Goal: Check status: Check status

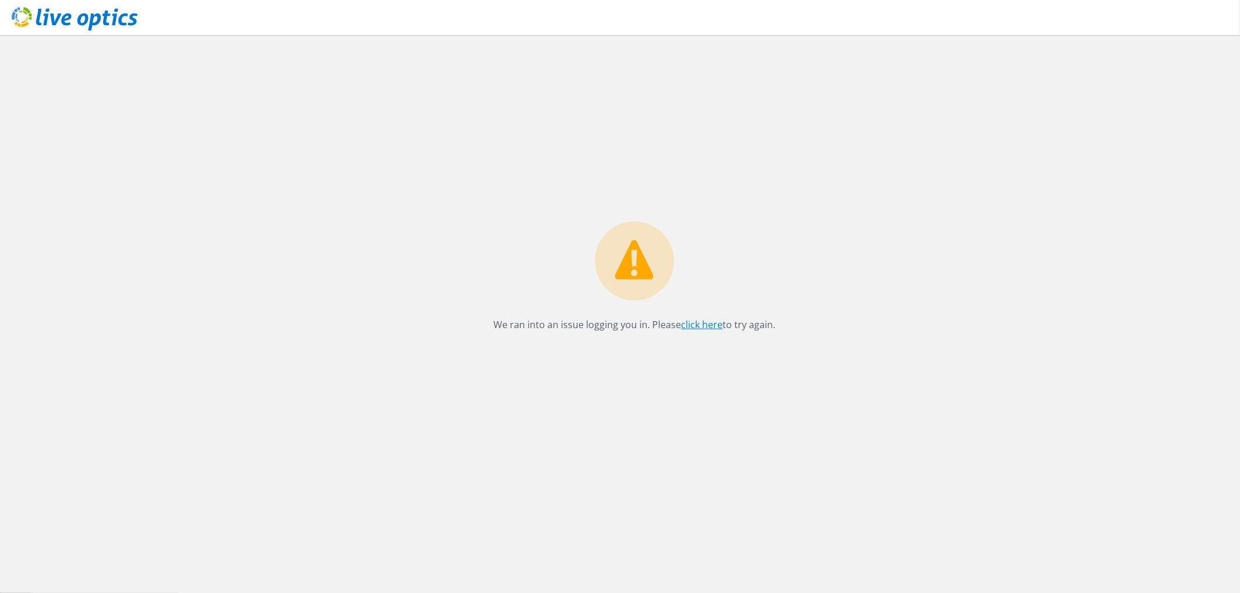
click at [709, 325] on link "click here" at bounding box center [703, 324] width 42 height 13
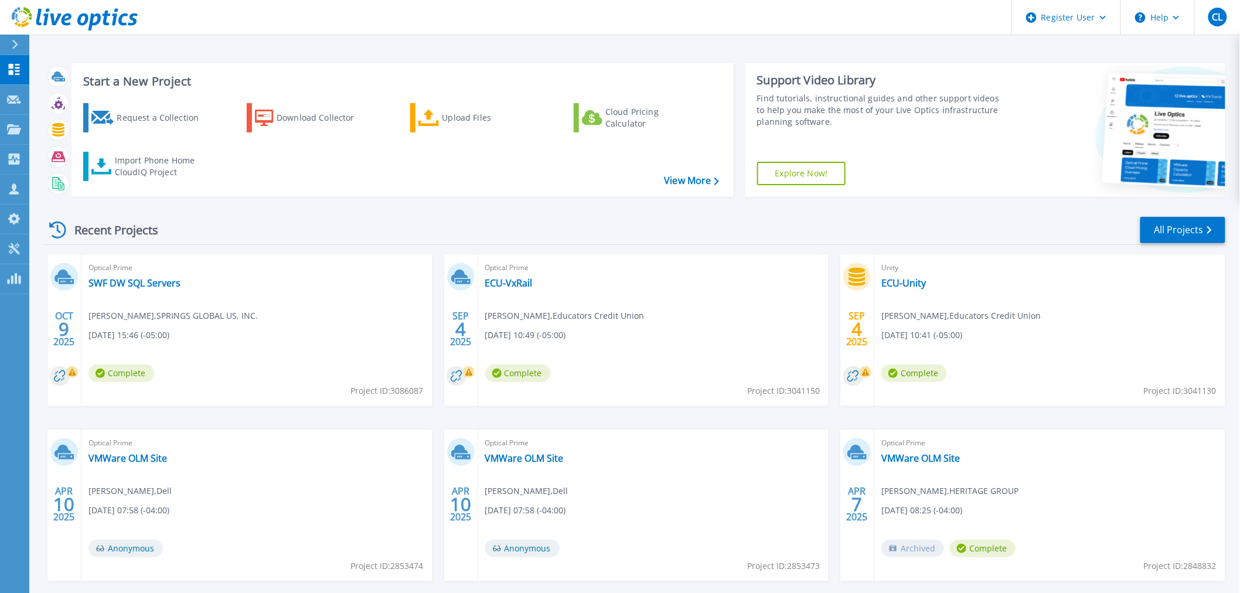
drag, startPoint x: 359, startPoint y: 259, endPoint x: 352, endPoint y: 259, distance: 7.6
drag, startPoint x: 352, startPoint y: 259, endPoint x: 333, endPoint y: 248, distance: 21.8
click at [335, 249] on div "Recent Projects All Projects OCT 9 2025 Optical Prime SWF DW SQL Servers Jack S…" at bounding box center [635, 410] width 1181 height 408
click at [115, 288] on link "SWF DW SQL Servers" at bounding box center [135, 283] width 92 height 12
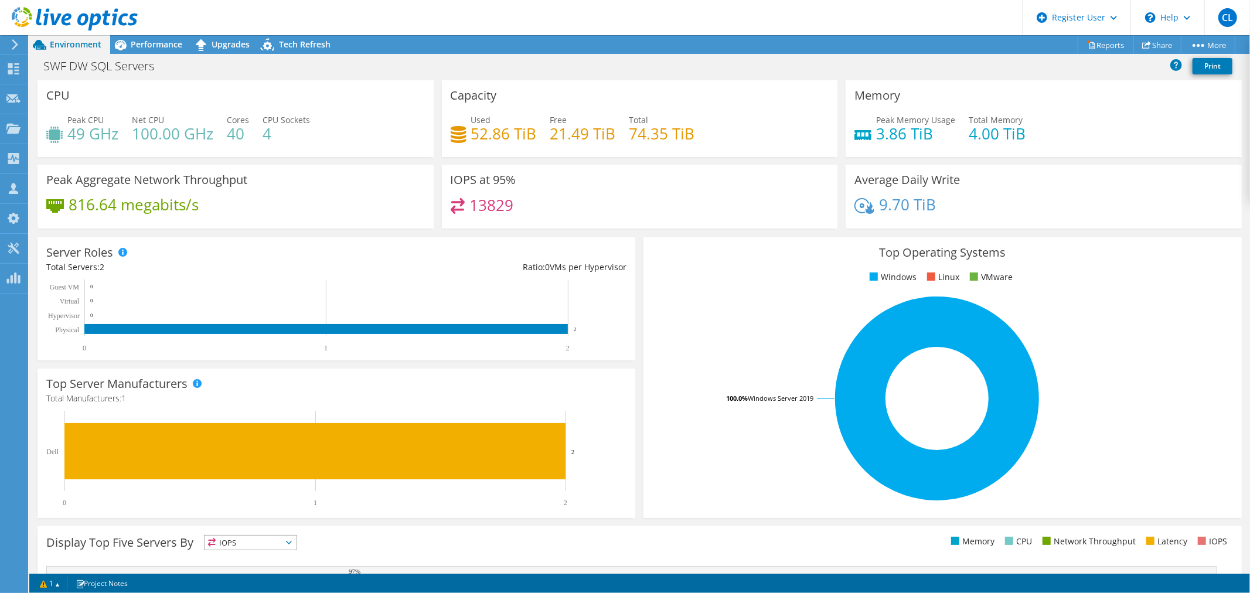
drag, startPoint x: 1032, startPoint y: 62, endPoint x: 1022, endPoint y: 59, distance: 11.1
drag, startPoint x: 1022, startPoint y: 59, endPoint x: 804, endPoint y: 66, distance: 218.2
click at [804, 66] on div "SWF DW SQL Servers Print" at bounding box center [639, 66] width 1221 height 22
drag, startPoint x: 446, startPoint y: 270, endPoint x: 434, endPoint y: 268, distance: 11.2
drag, startPoint x: 434, startPoint y: 268, endPoint x: 365, endPoint y: 224, distance: 82.3
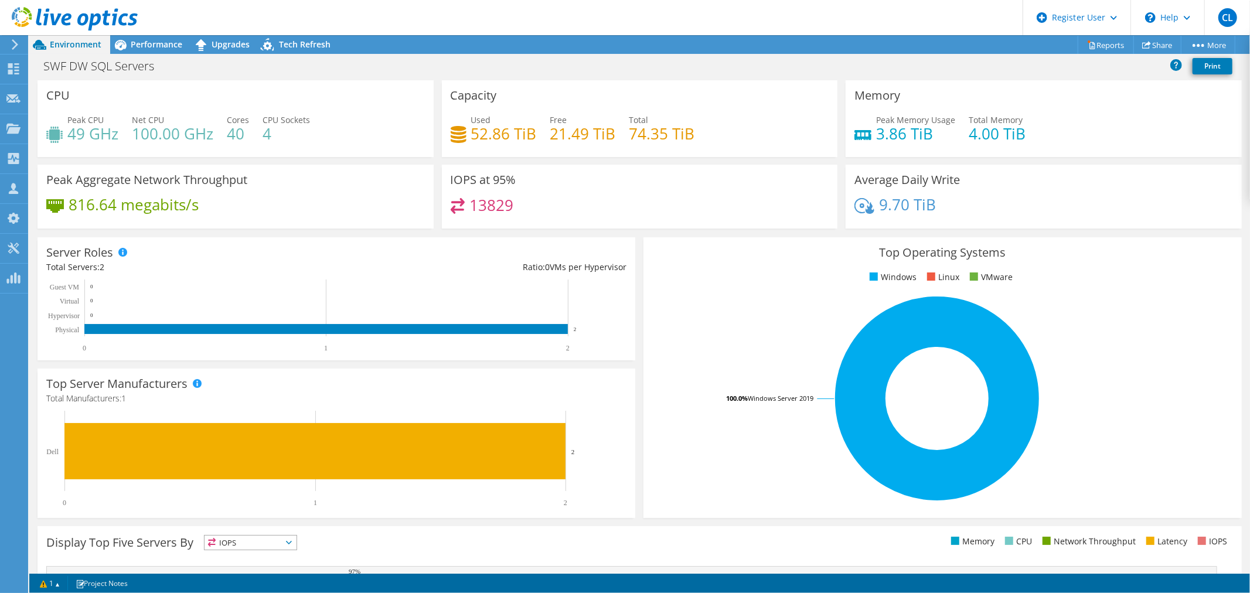
click at [365, 224] on div "Peak Aggregate Network Throughput 816.64 megabits/s" at bounding box center [236, 197] width 396 height 64
